Goal: Ask a question

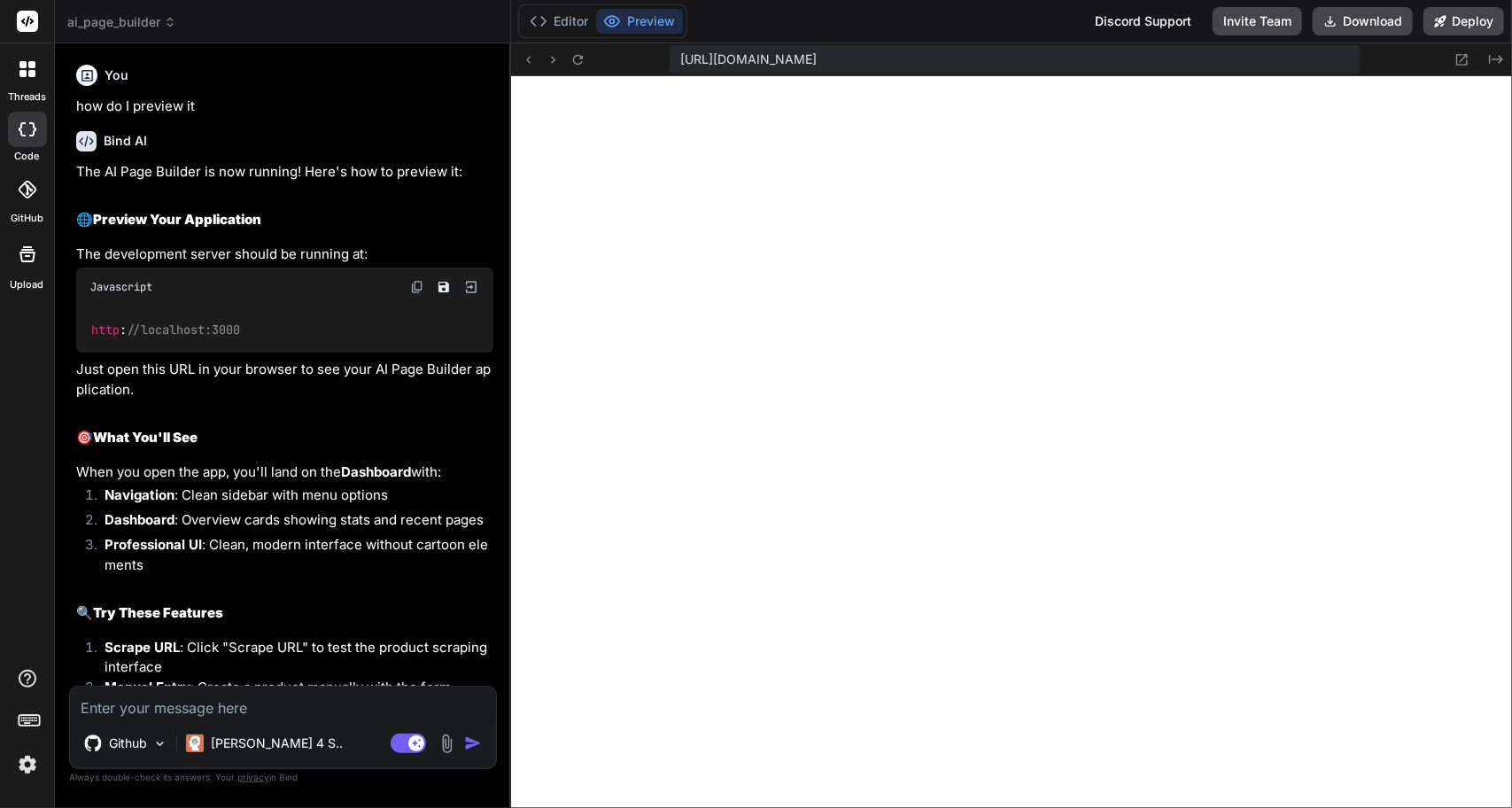
scroll to position [4002, 0]
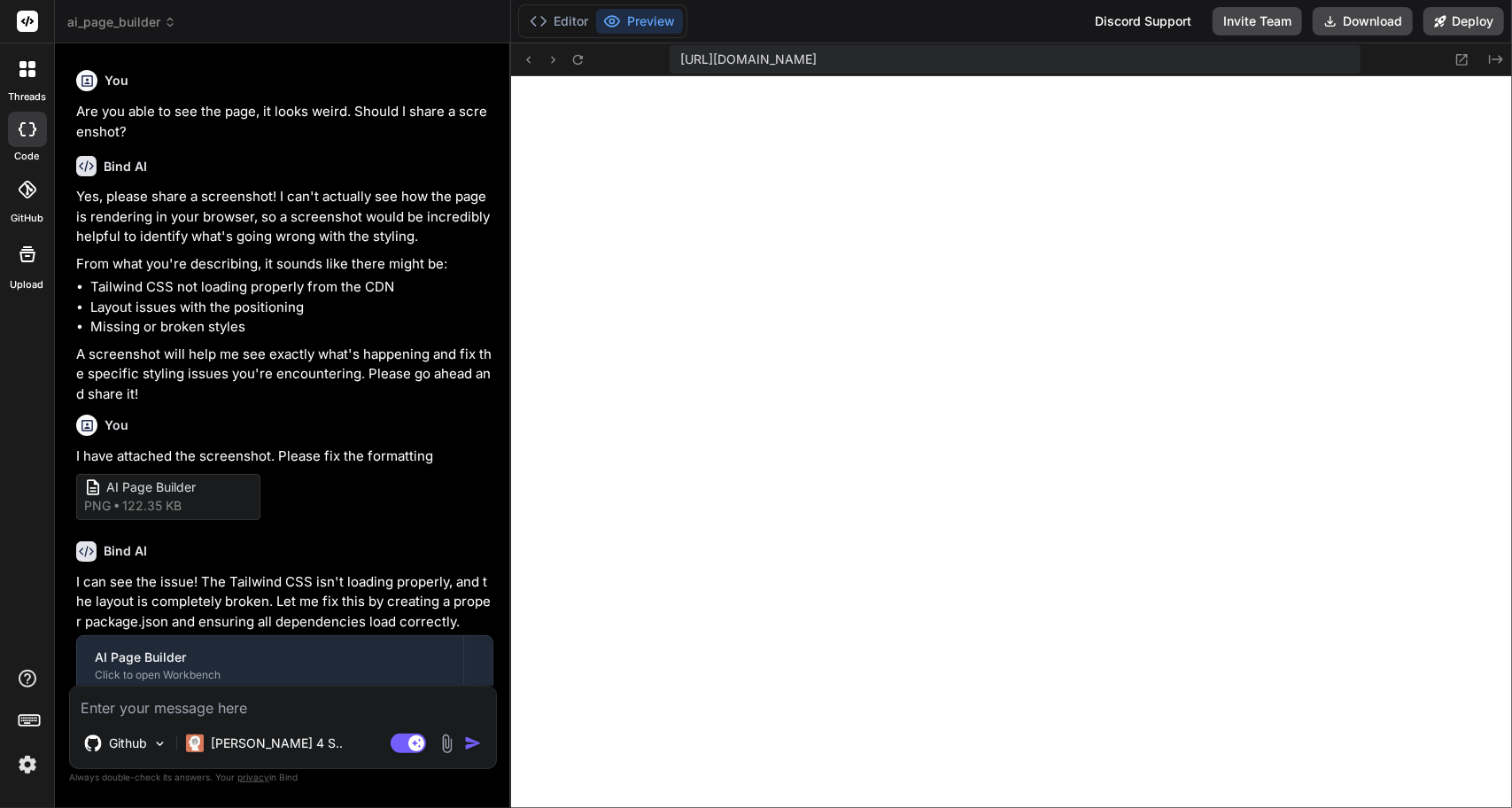
click at [239, 698] on textarea at bounding box center [282, 702] width 426 height 32
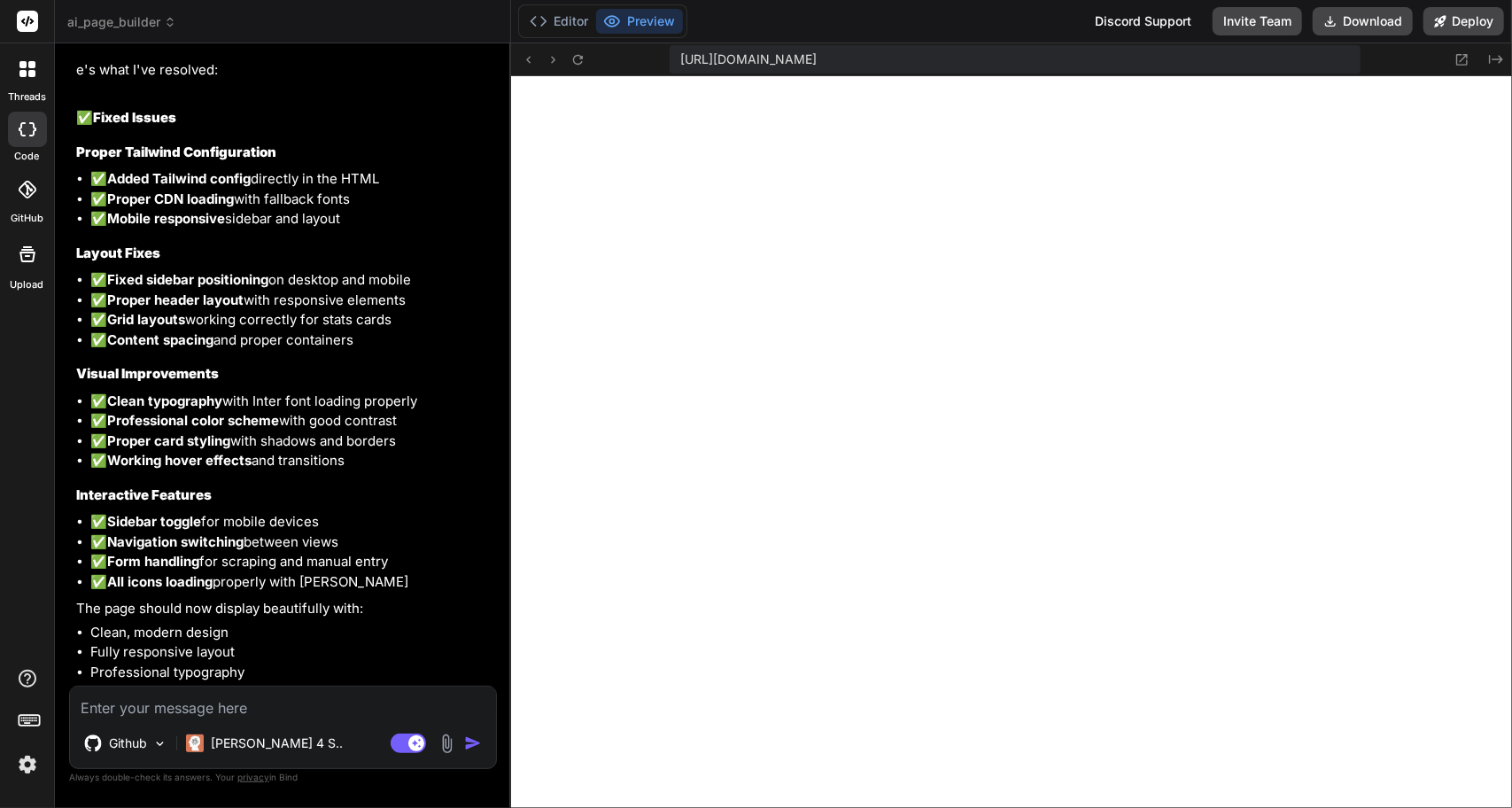
scroll to position [9470, 0]
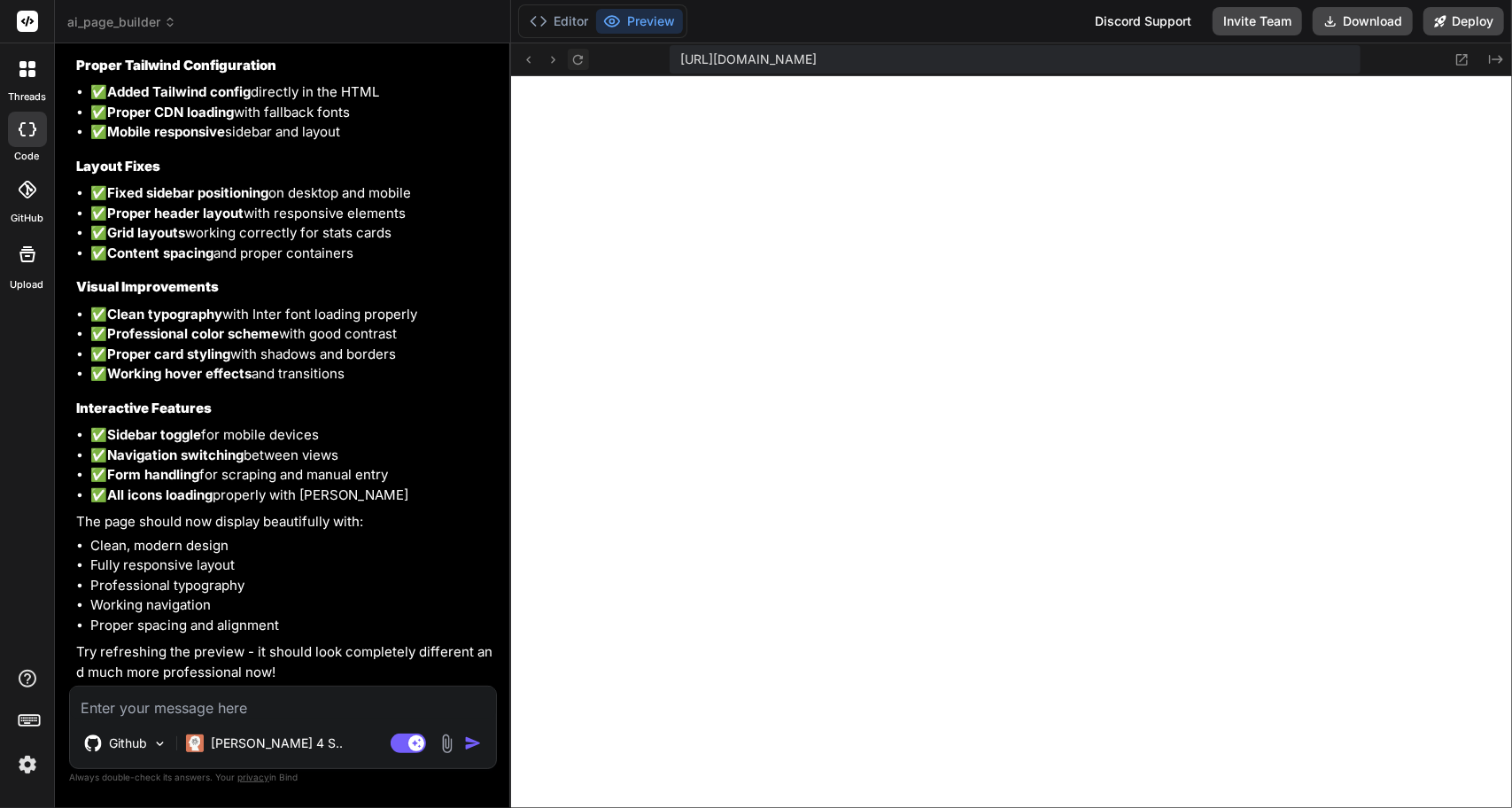
click at [568, 54] on button at bounding box center [578, 59] width 21 height 21
click at [157, 703] on textarea at bounding box center [282, 702] width 426 height 32
type textarea "I"
type textarea "x"
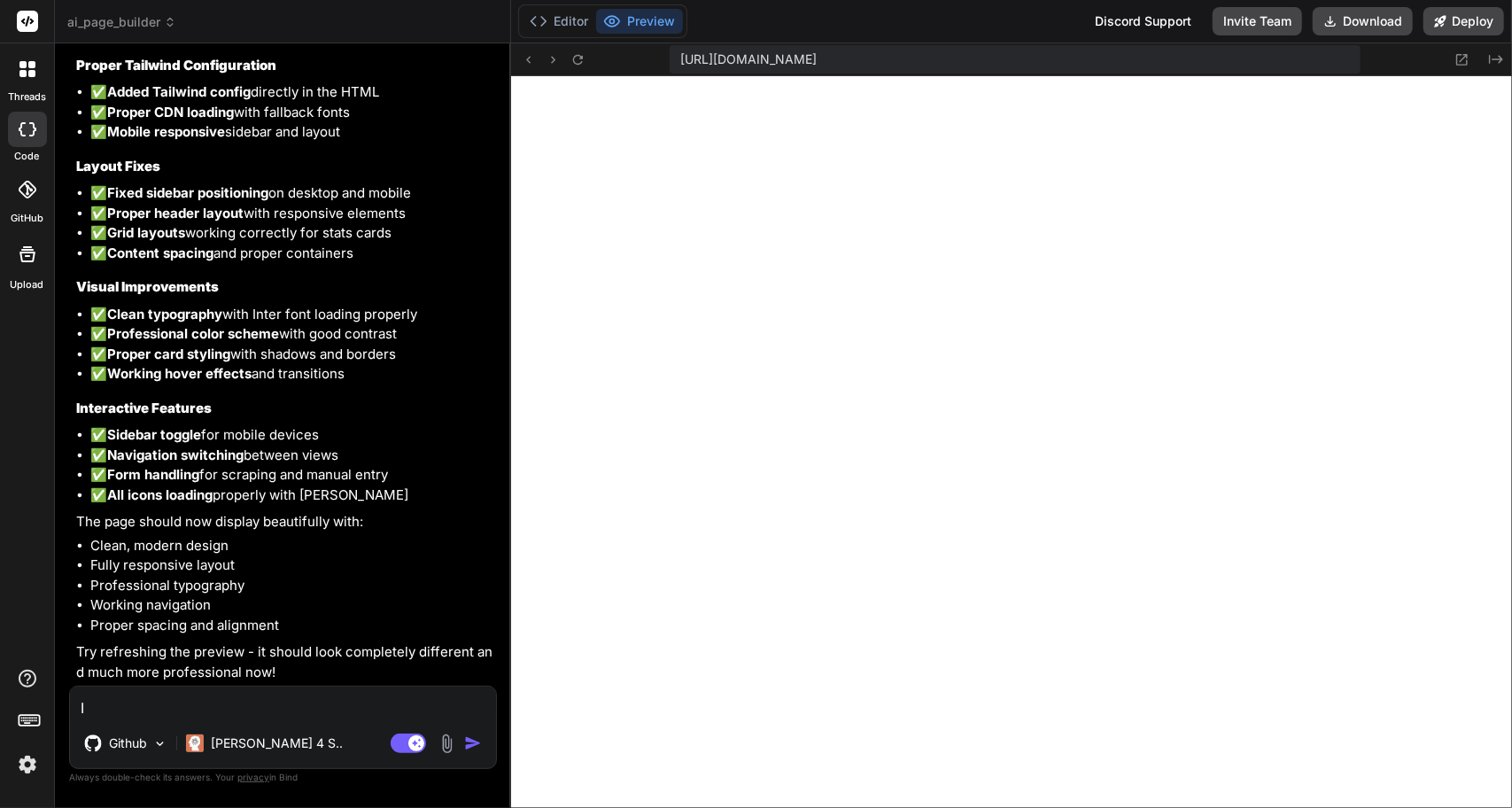
type textarea "It"
type textarea "x"
type textarea "It"
type textarea "x"
type textarea "It s"
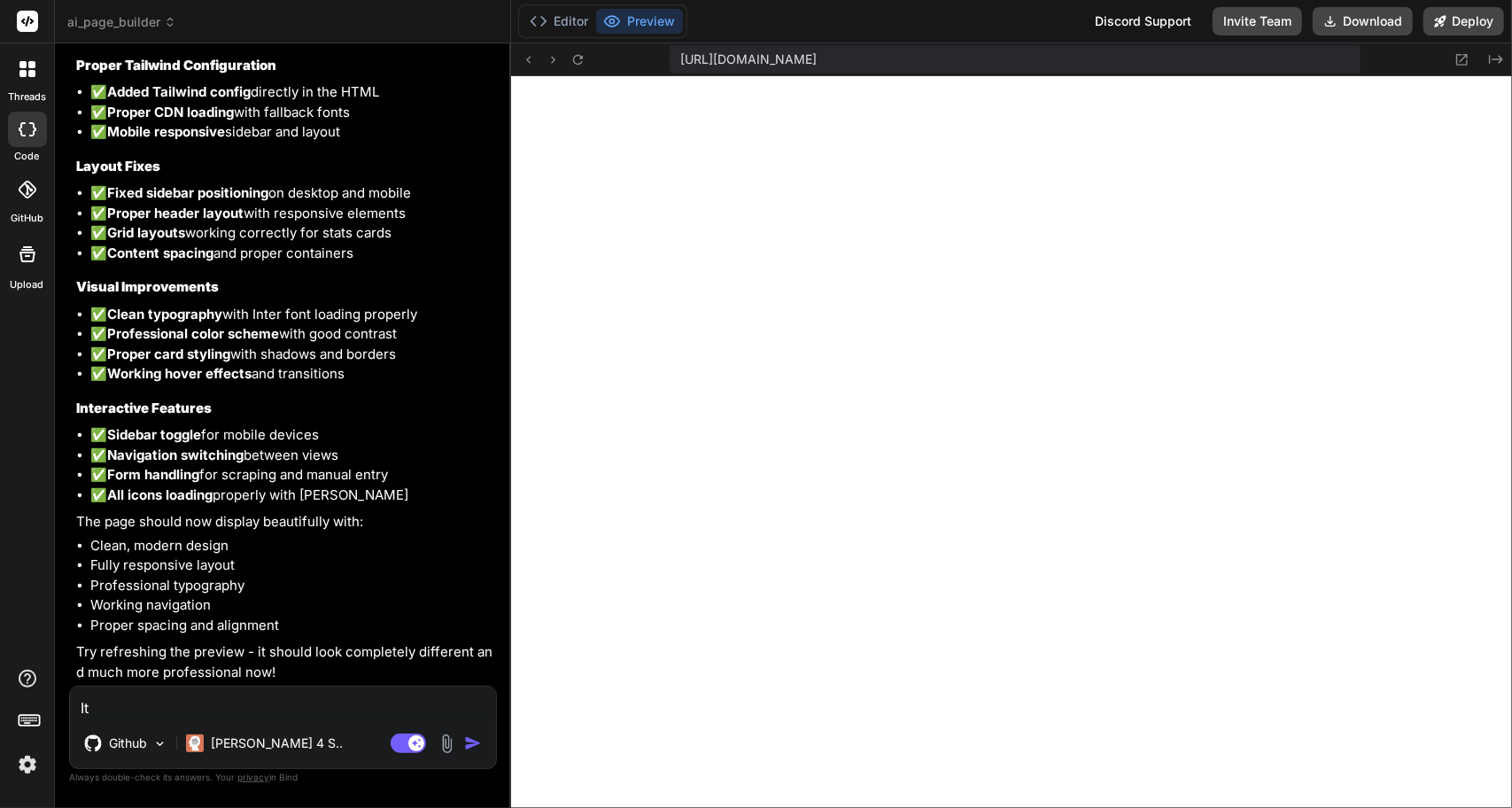
type textarea "x"
type textarea "It st"
type textarea "x"
type textarea "It sti"
type textarea "x"
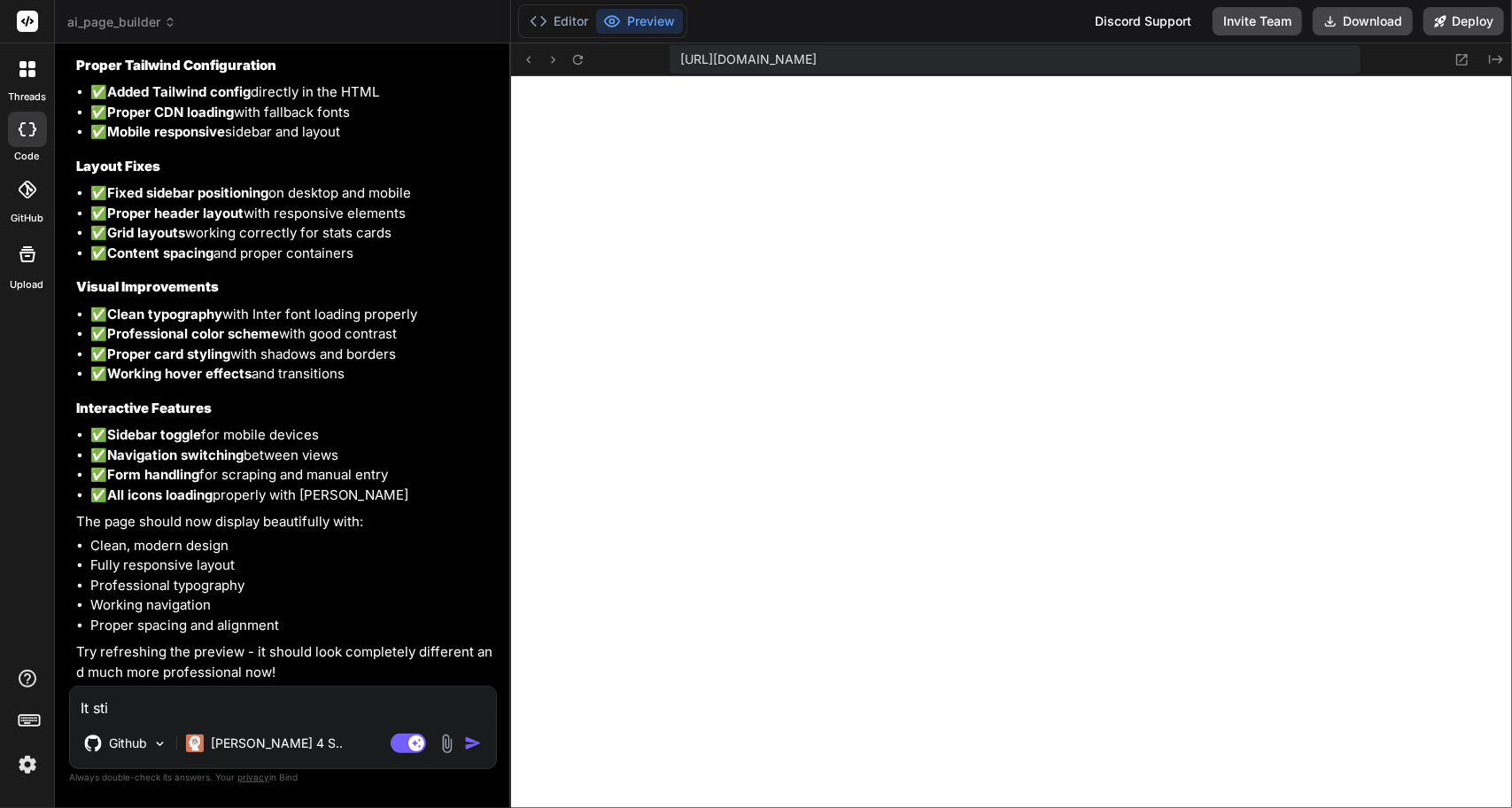
type textarea "It stil"
type textarea "x"
type textarea "It still"
type textarea "x"
type textarea "It still"
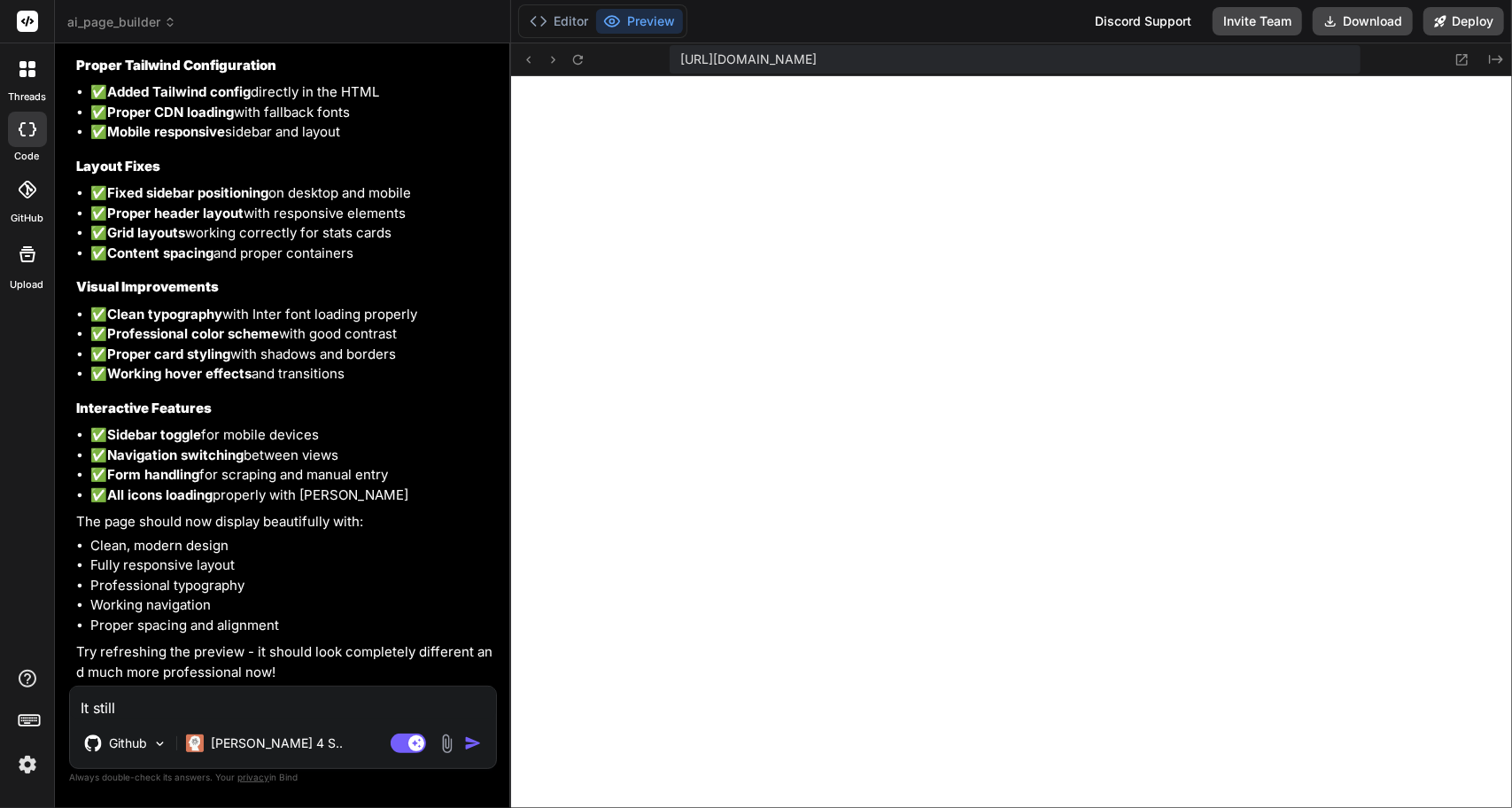
type textarea "x"
type textarea "It still l"
type textarea "x"
type textarea "It still lo"
type textarea "x"
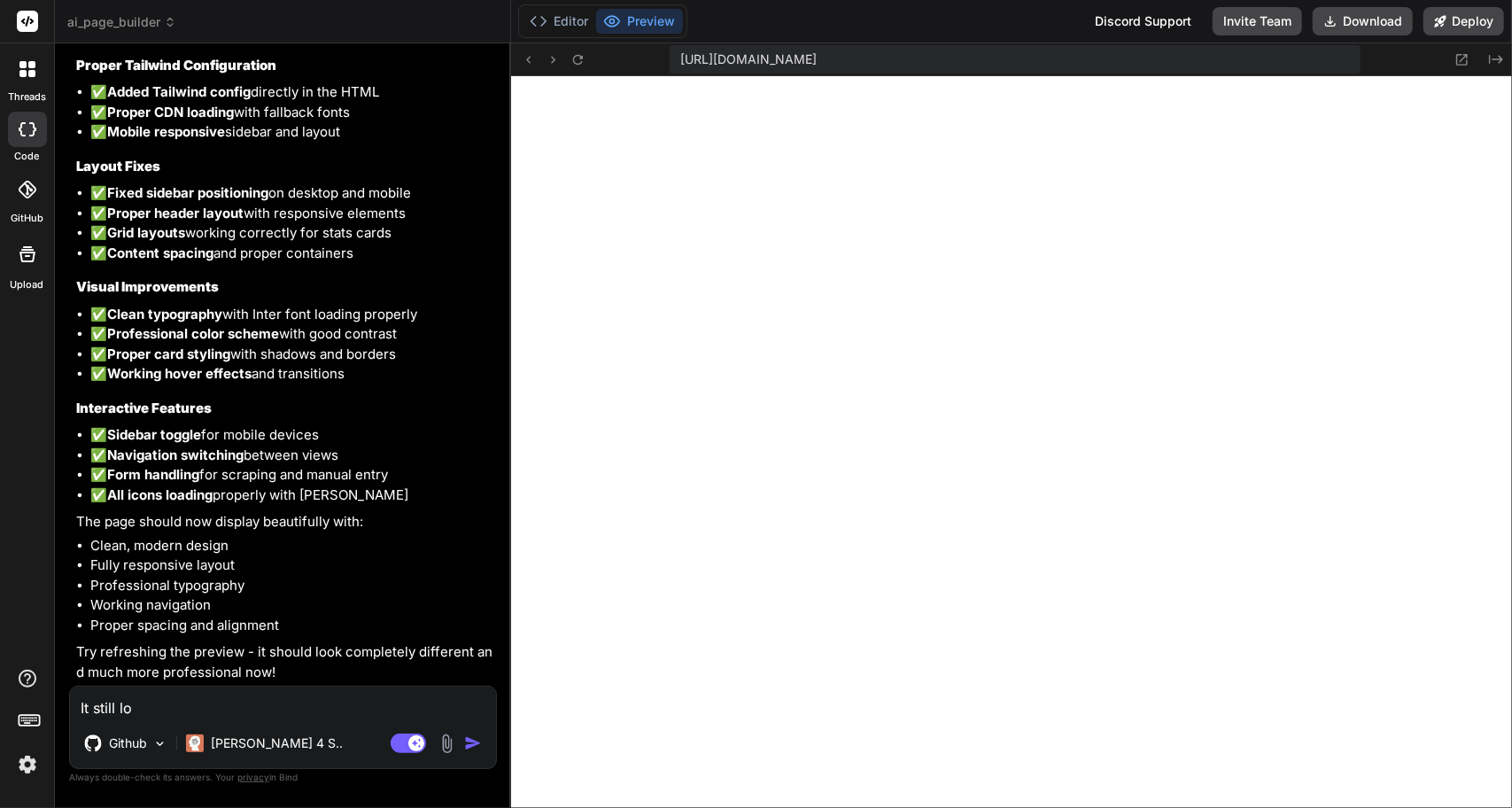
type textarea "It still loo"
type textarea "x"
type textarea "It still look"
type textarea "x"
type textarea "It still looks"
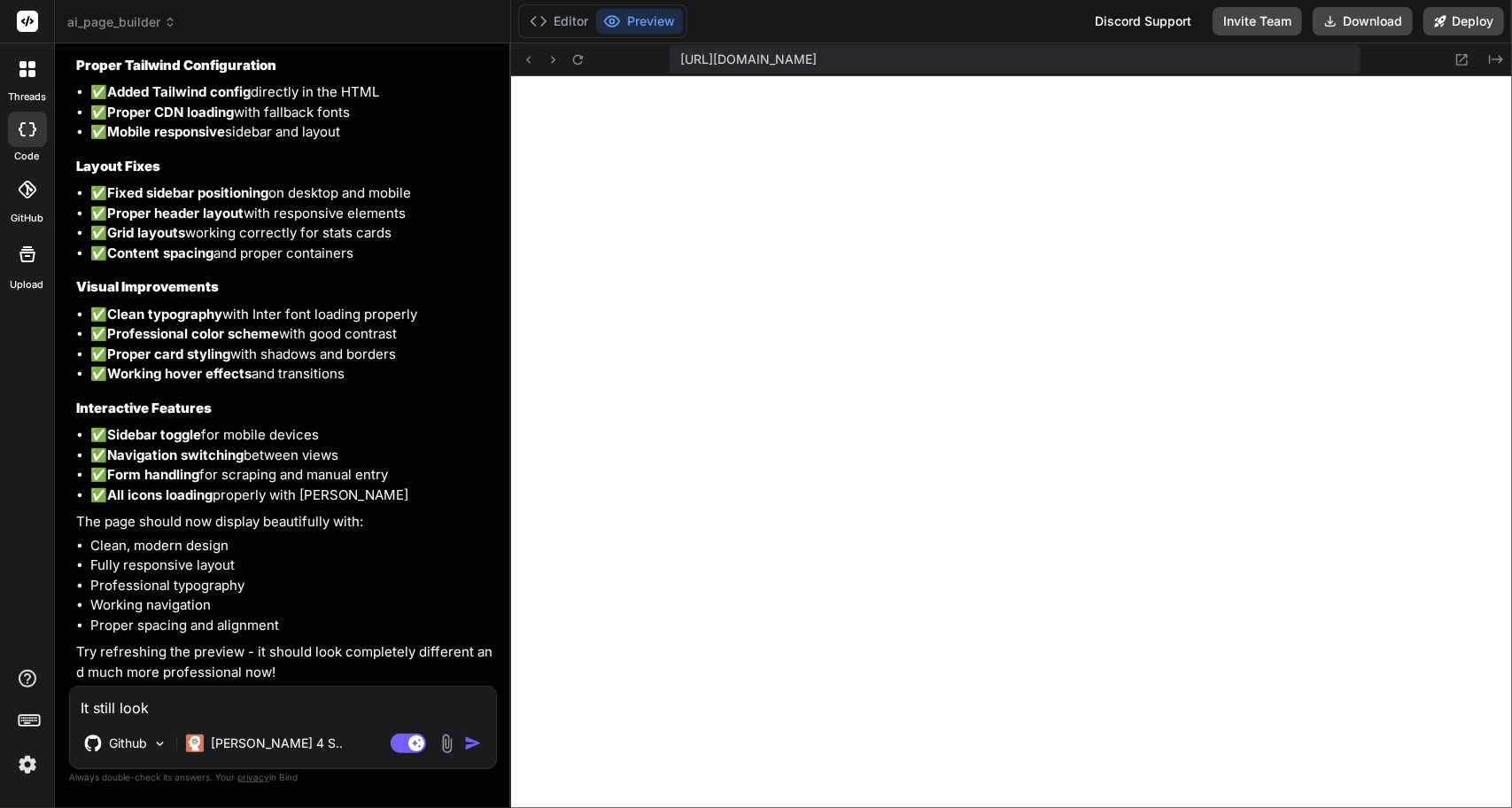
type textarea "x"
type textarea "It still looks"
type textarea "x"
type textarea "It still looks r"
type textarea "x"
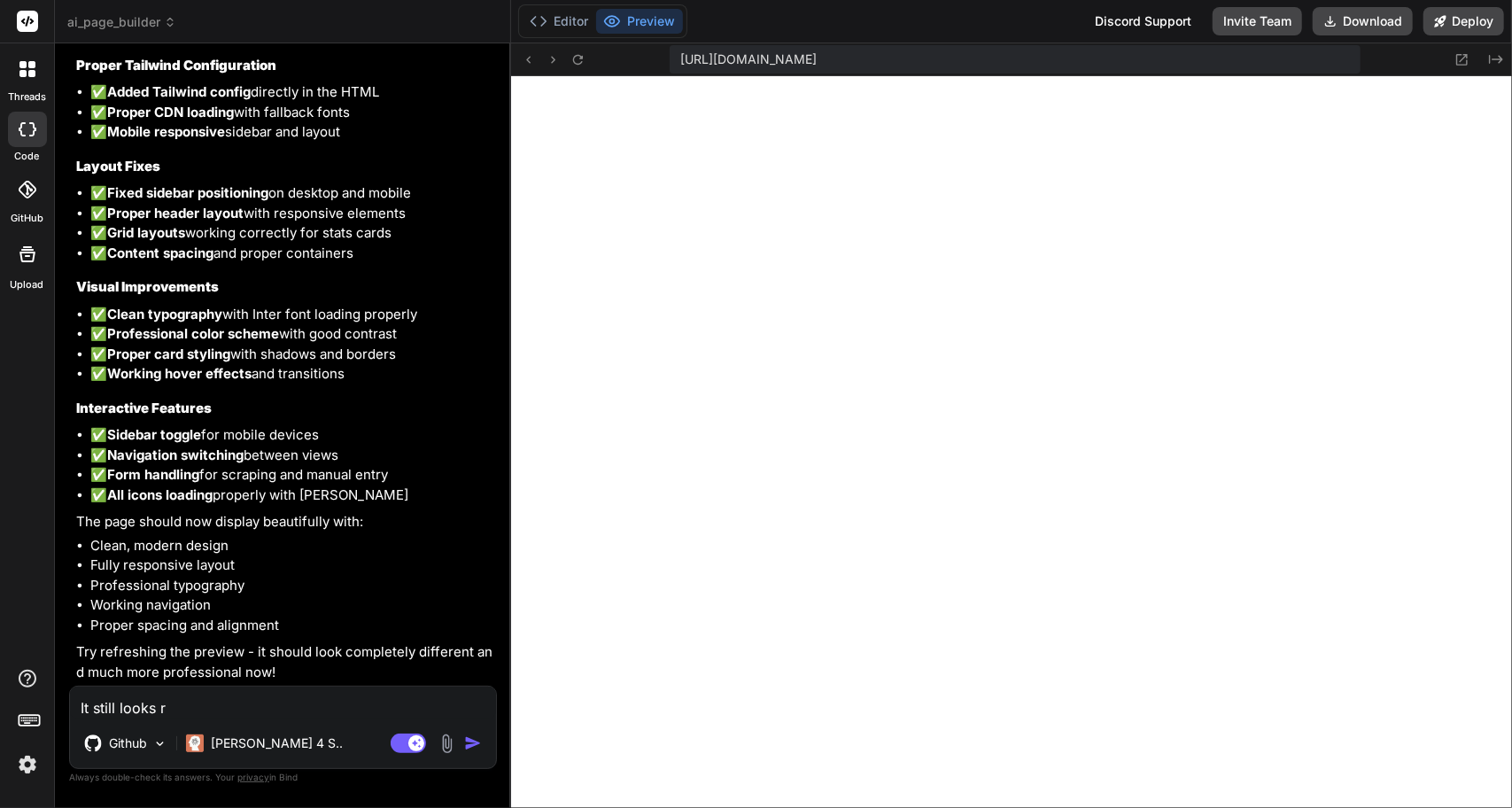
type textarea "It still looks re"
type textarea "x"
type textarea "It still looks rea"
type textarea "x"
type textarea "It still looks real"
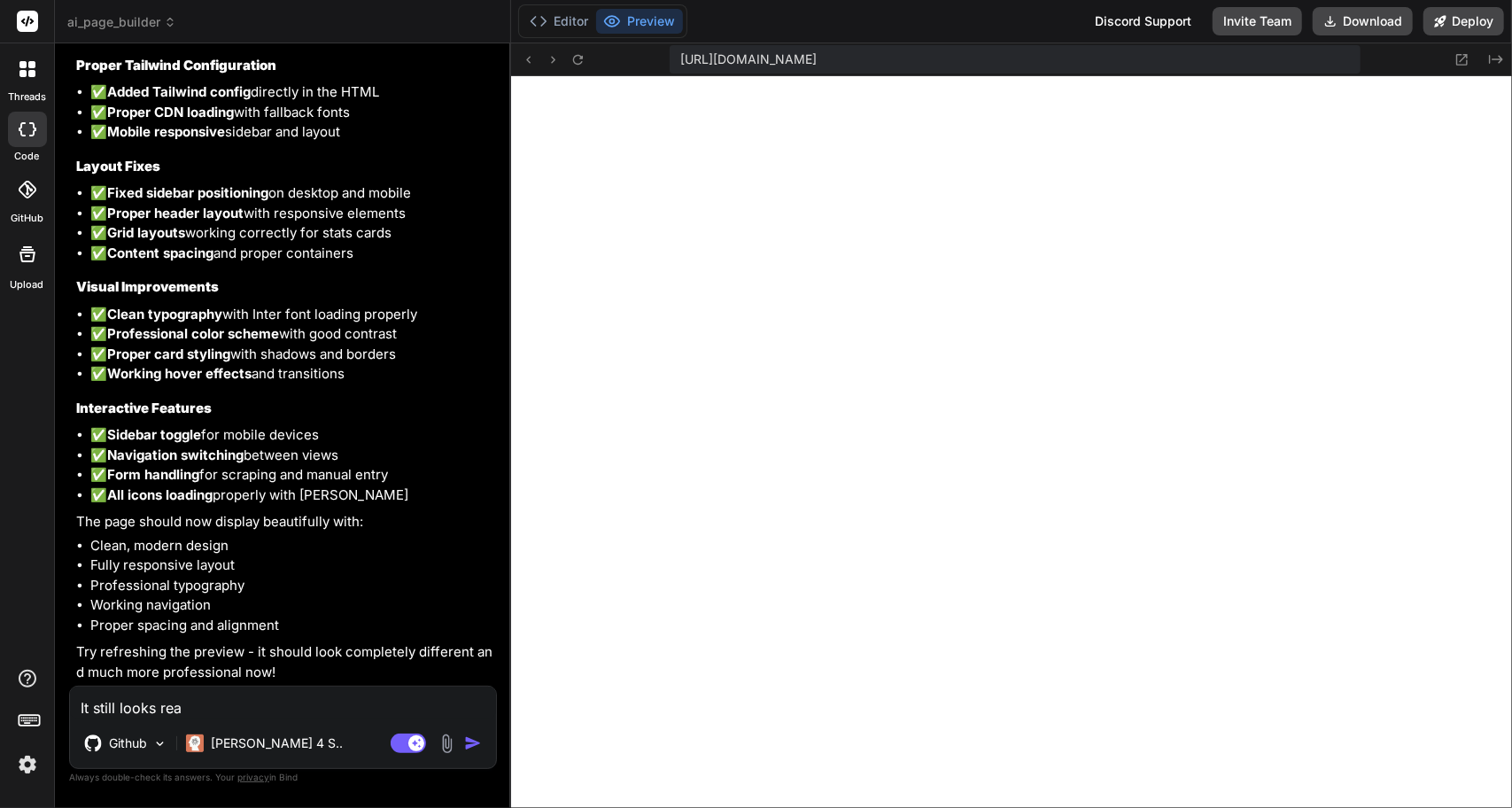
type textarea "x"
type textarea "It still looks reall"
type textarea "x"
type textarea "It still looks really"
type textarea "x"
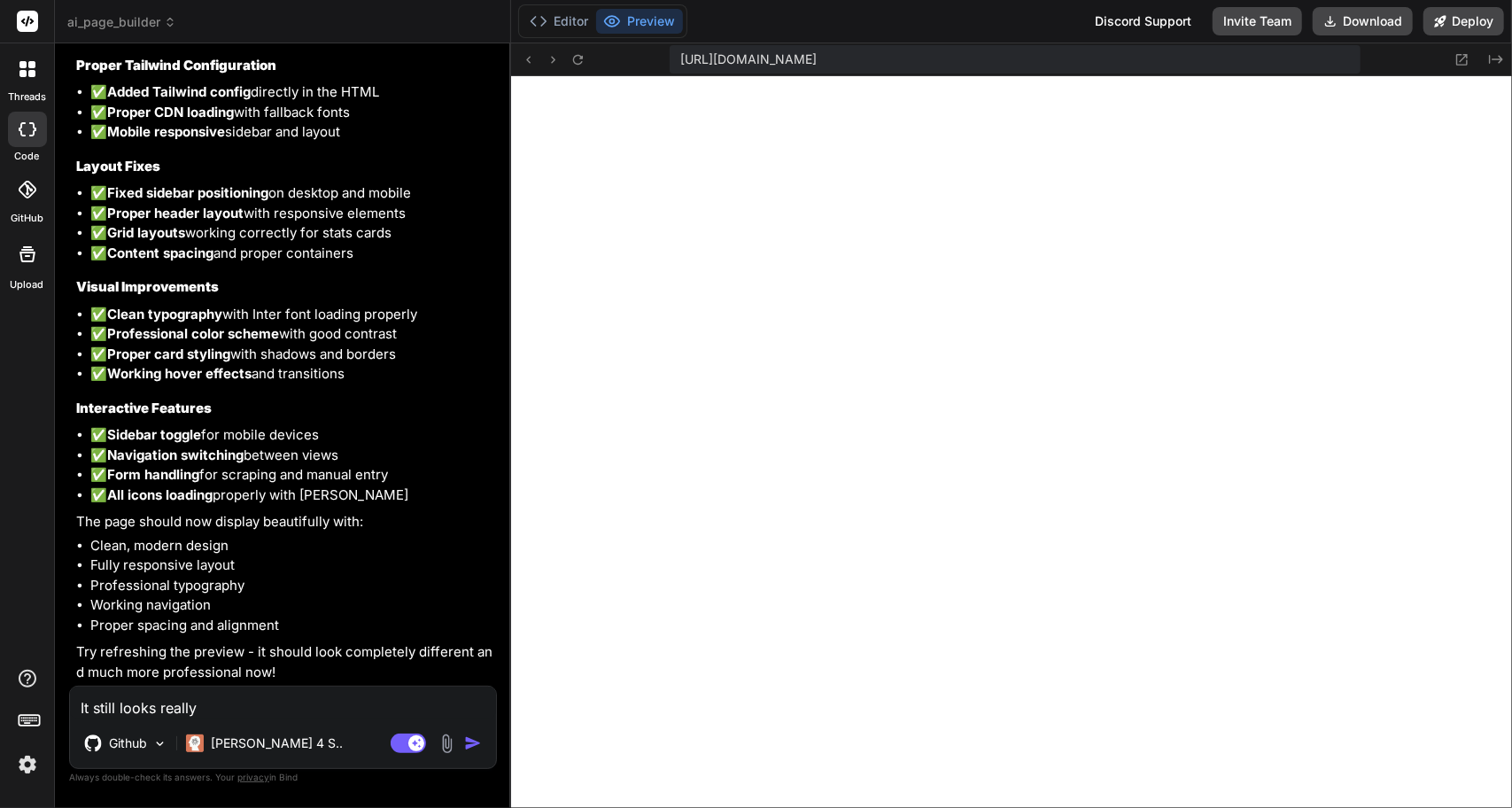
type textarea "It still looks really"
type textarea "x"
type textarea "It still looks really b"
type textarea "x"
type textarea "It still looks really ba"
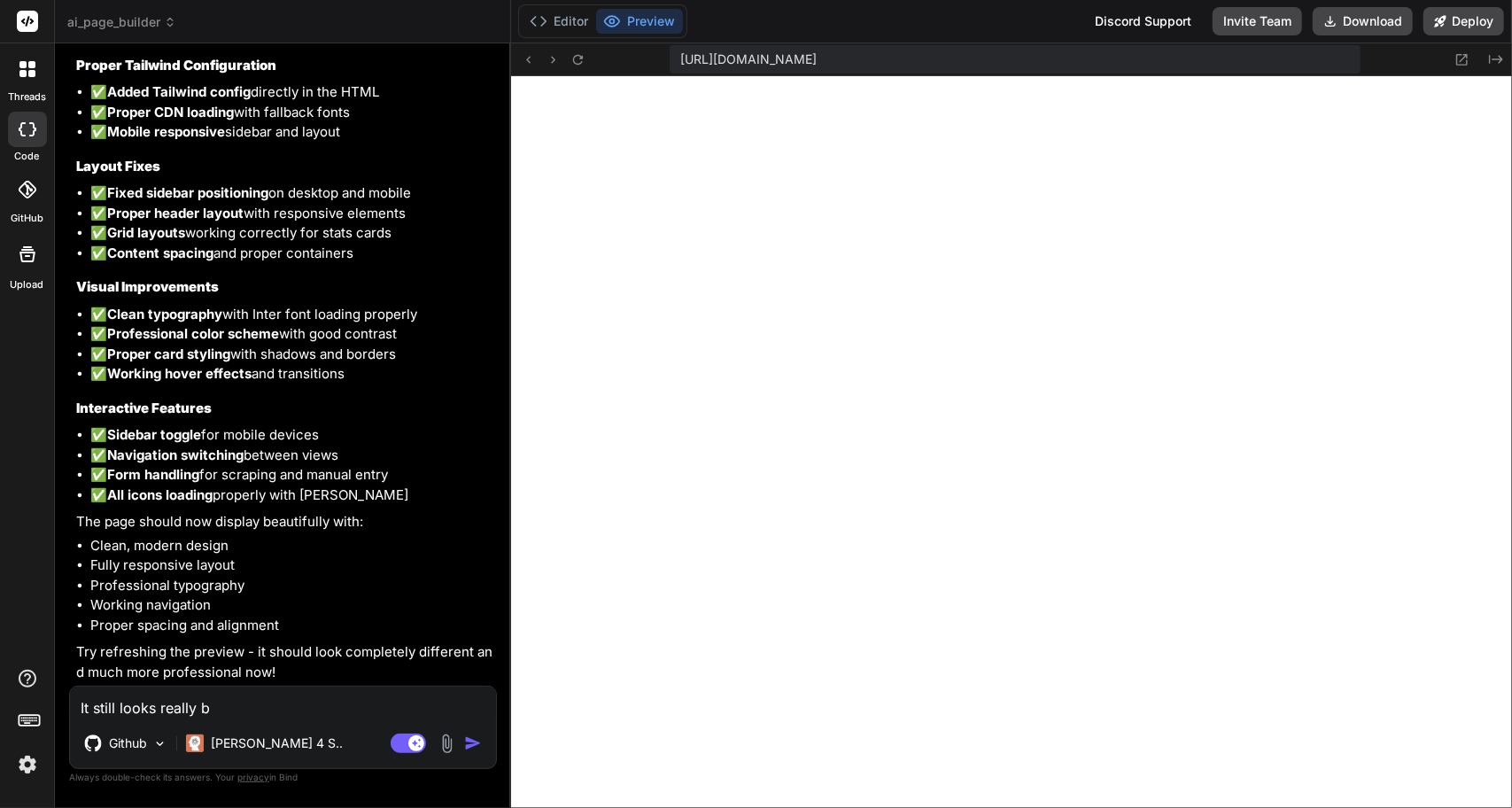
type textarea "x"
type textarea "It still looks really bad"
type textarea "x"
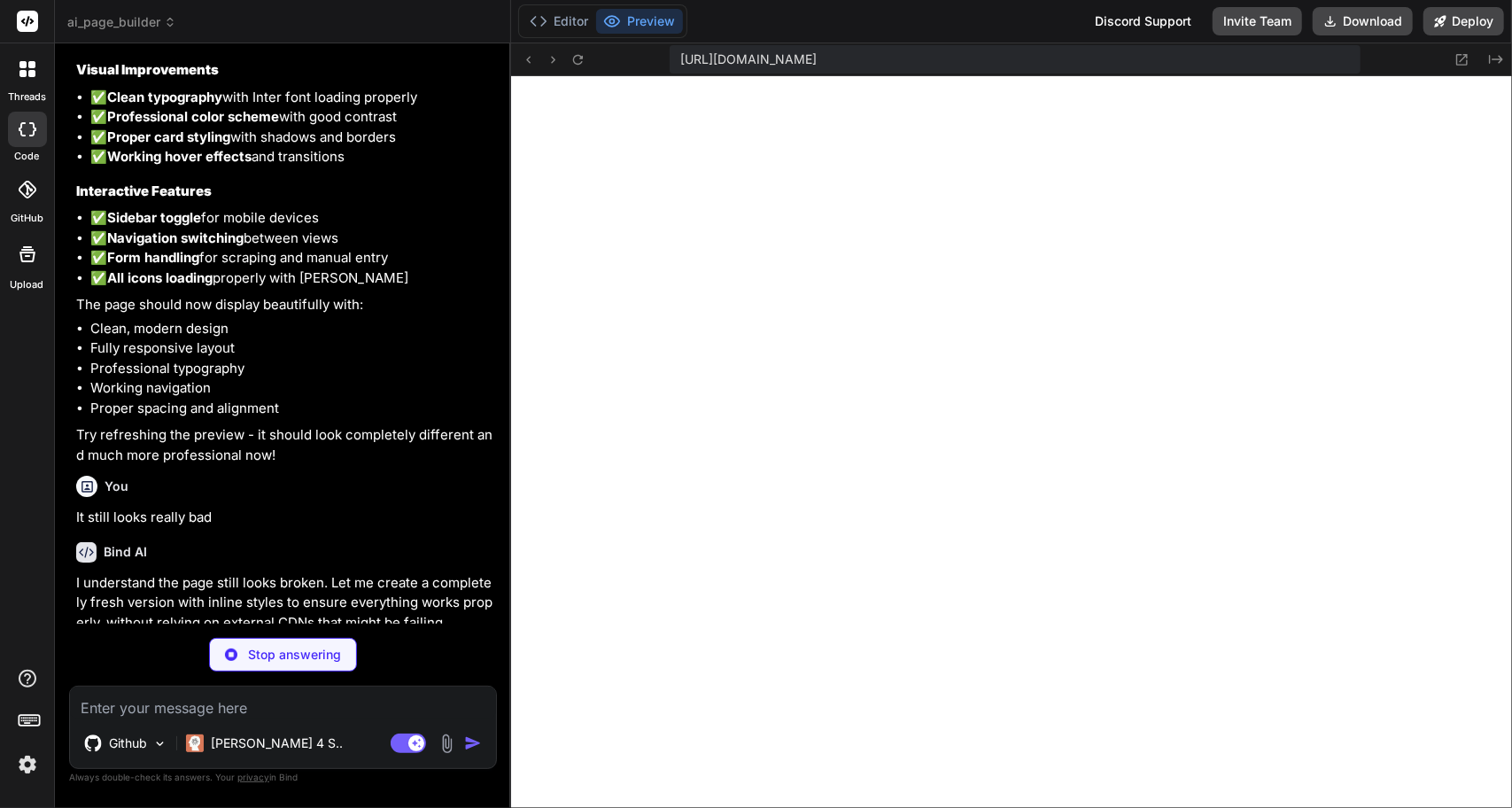
scroll to position [9813, 0]
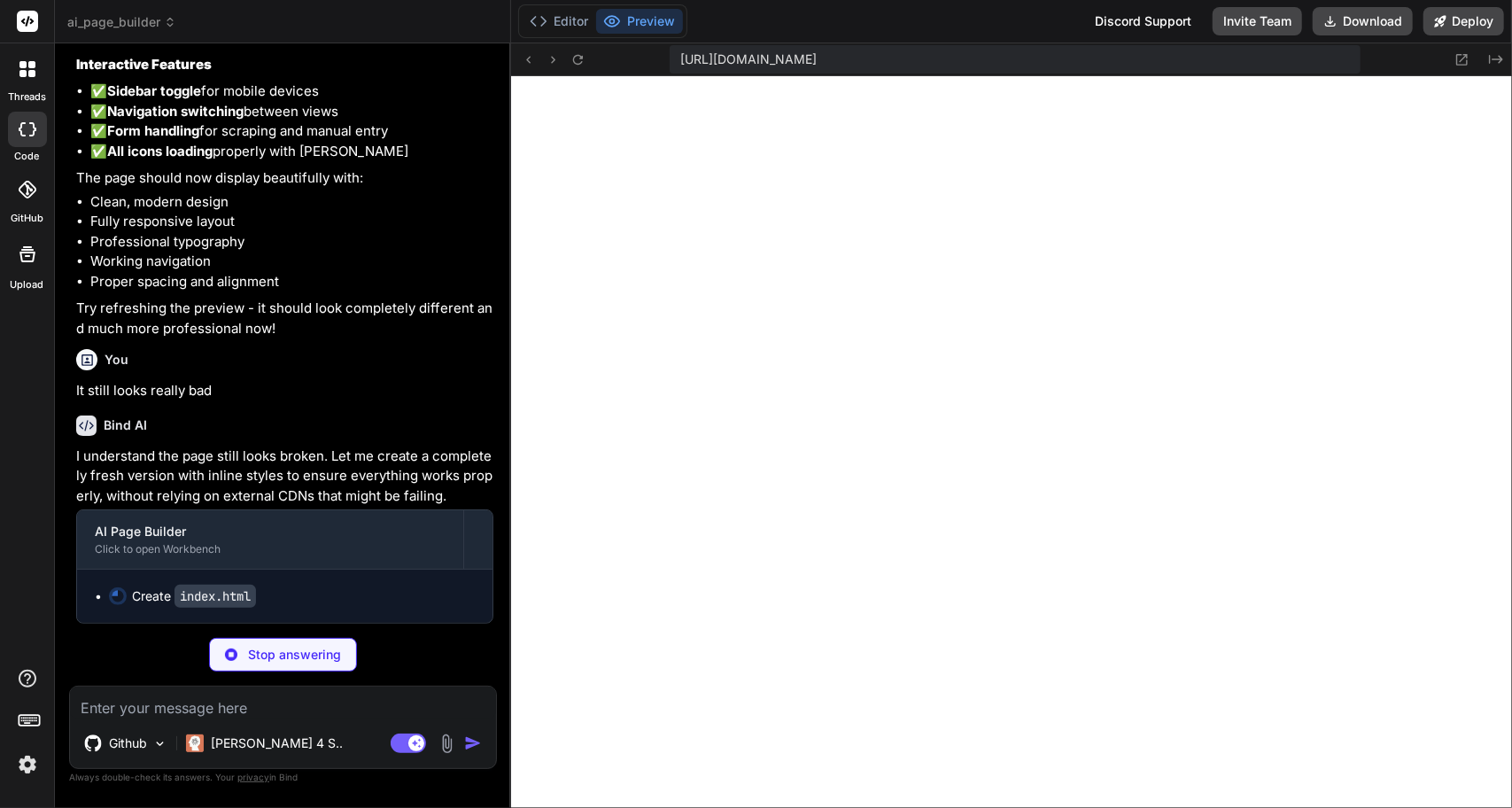
type textarea "x"
type textarea "}); </script> </body> </html>"
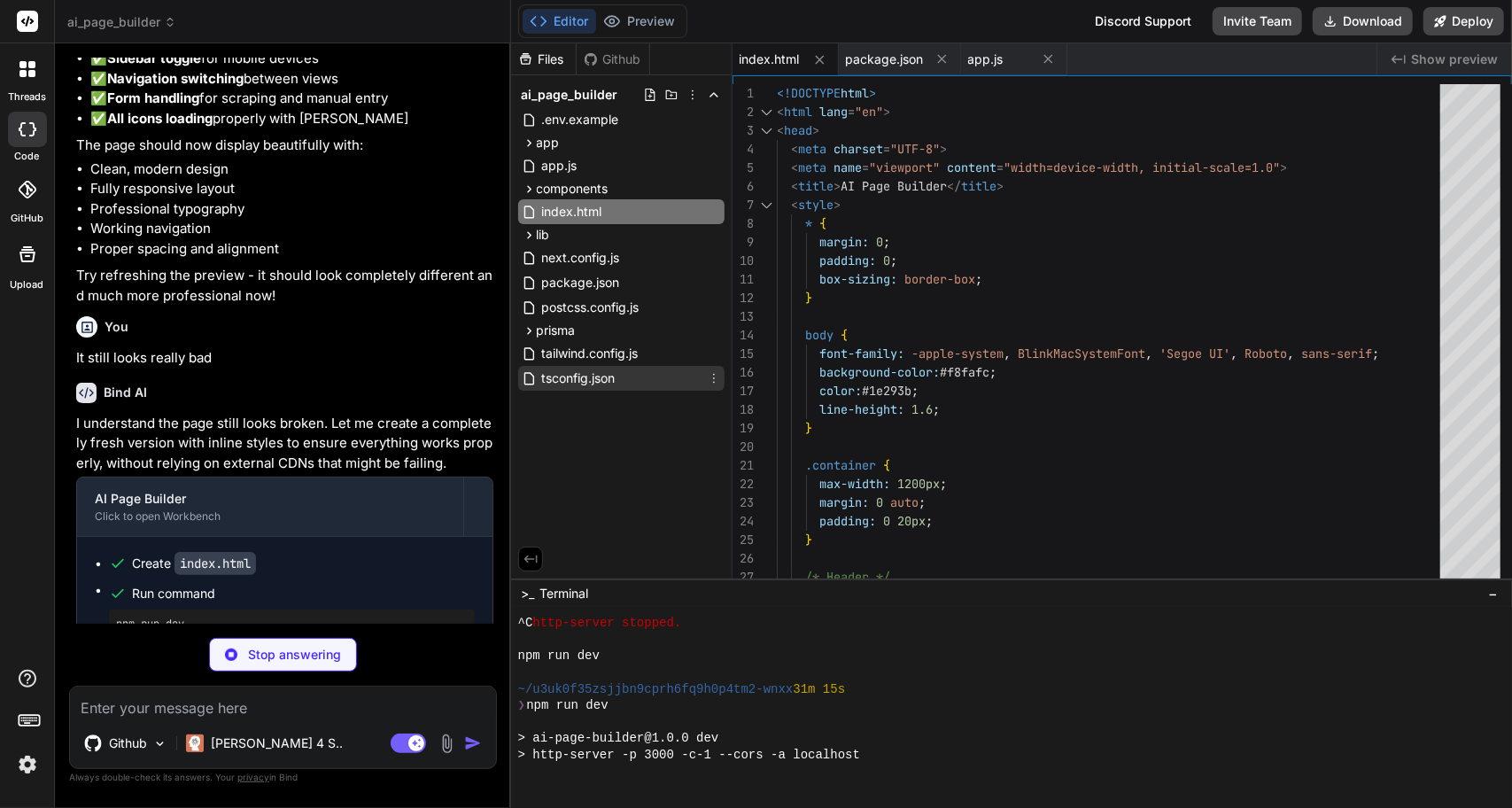
scroll to position [4282, 0]
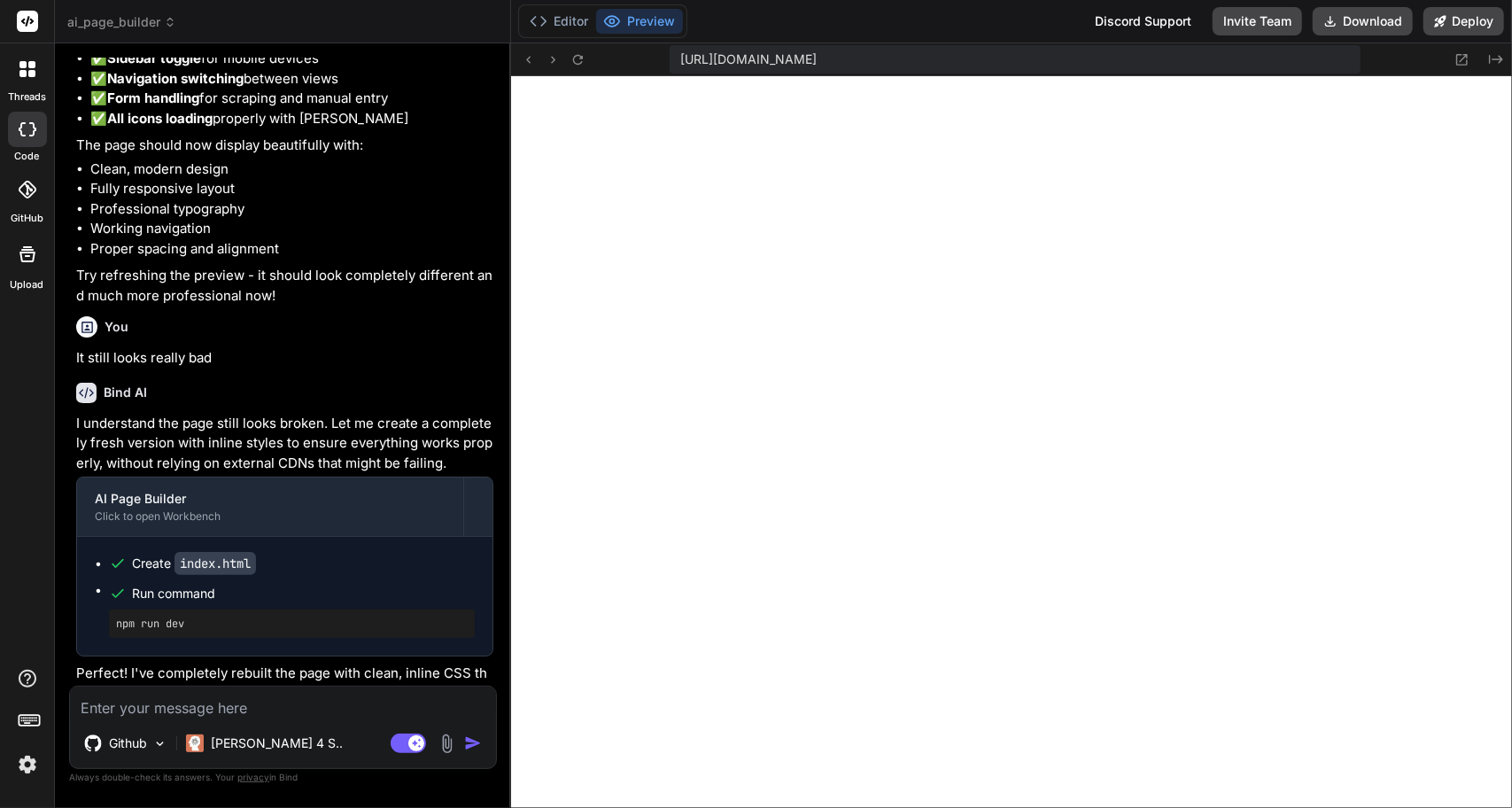
type textarea "x"
